Goal: Information Seeking & Learning: Find contact information

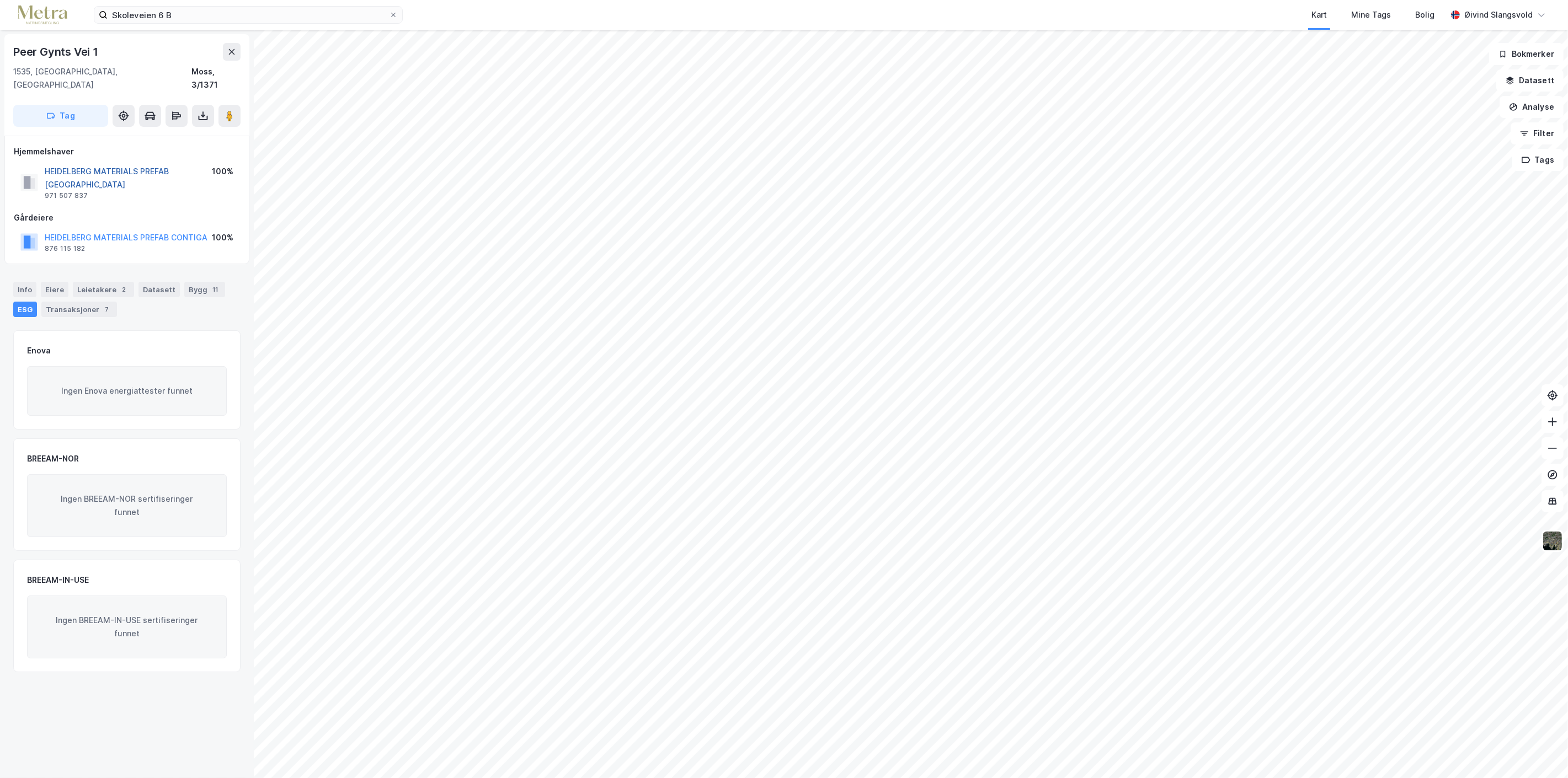
click at [0, 0] on button "HEIDELBERG MATERIALS PREFAB [GEOGRAPHIC_DATA]" at bounding box center [0, 0] width 0 height 0
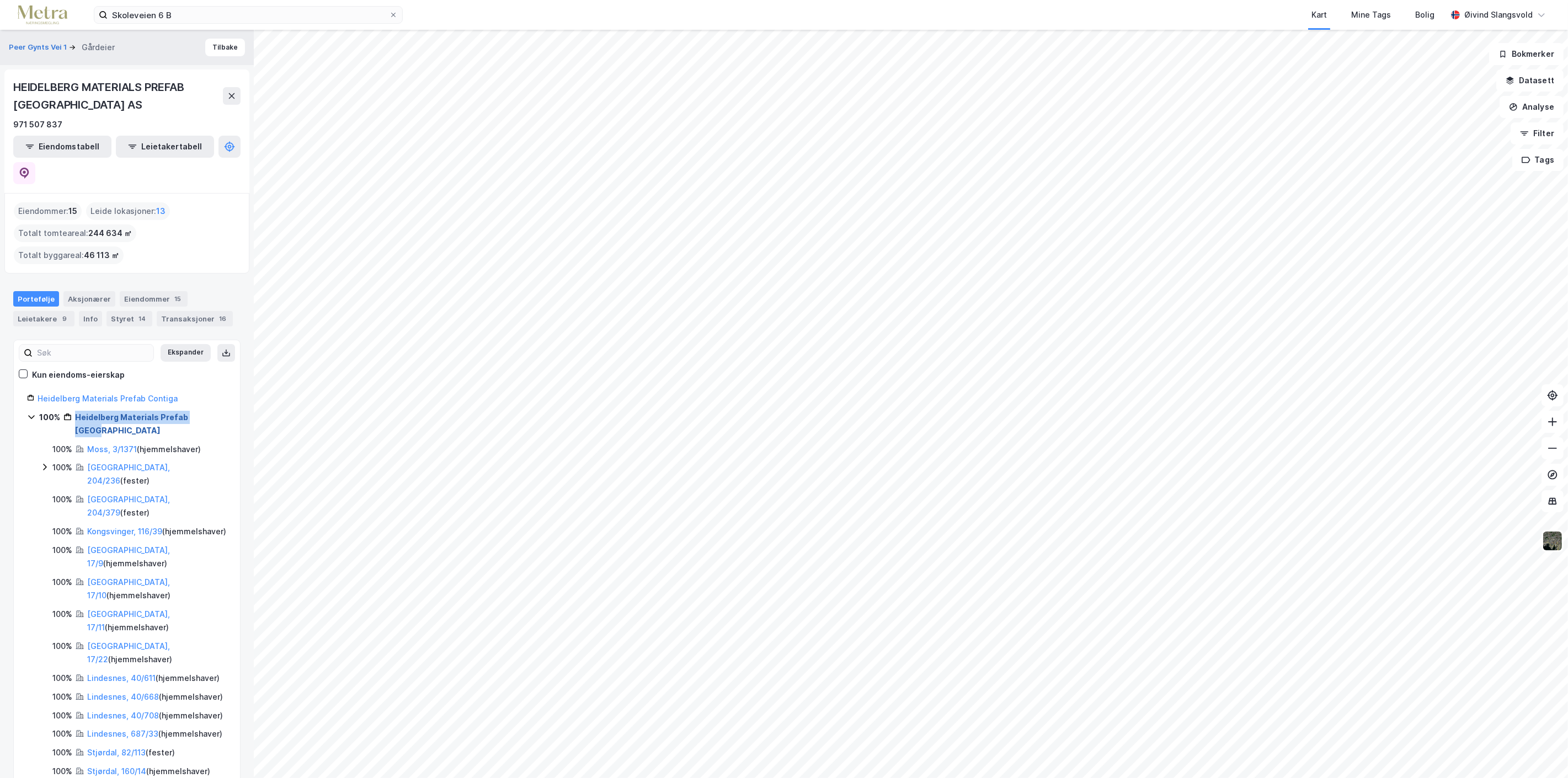
drag, startPoint x: 216, startPoint y: 391, endPoint x: 75, endPoint y: 390, distance: 141.0
click at [75, 411] on div "100% Heidelberg Materials Prefab [GEOGRAPHIC_DATA]" at bounding box center [133, 424] width 187 height 27
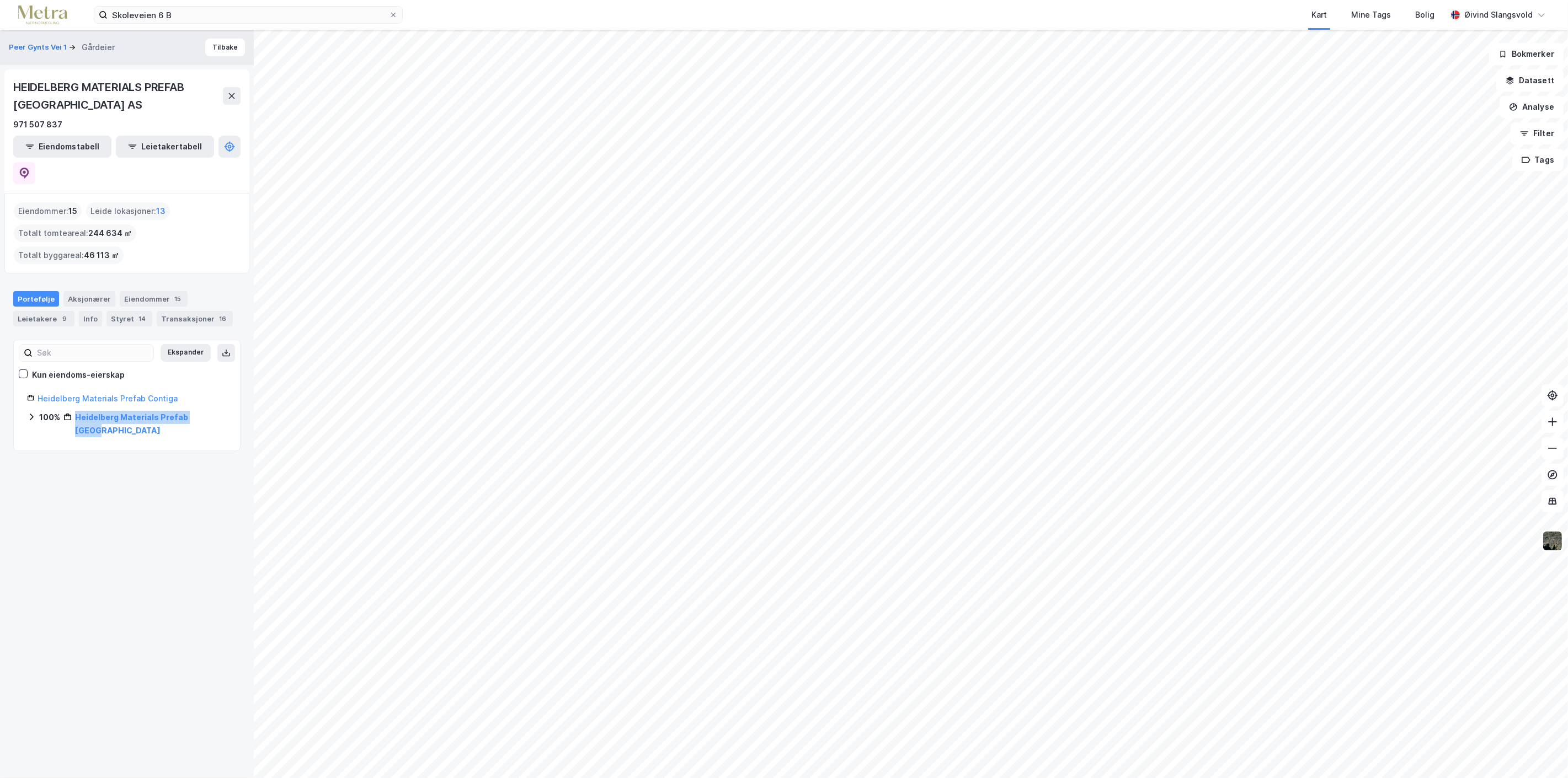
copy link "Heidelberg Materials Prefab [GEOGRAPHIC_DATA]"
